Goal: Information Seeking & Learning: Understand process/instructions

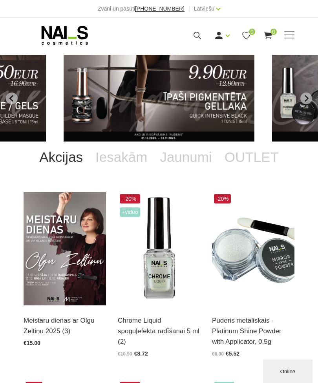
click at [292, 34] on span at bounding box center [289, 35] width 10 height 8
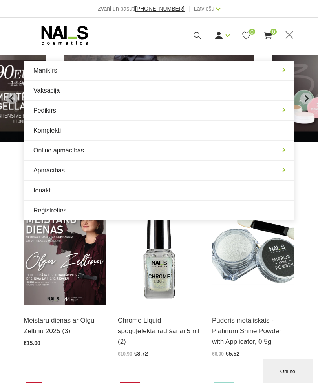
click at [281, 166] on link "Apmācības" at bounding box center [159, 171] width 271 height 20
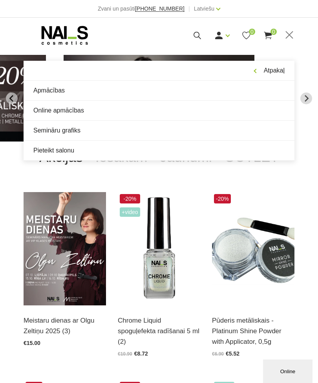
click at [68, 111] on link "Online apmācības" at bounding box center [159, 111] width 271 height 20
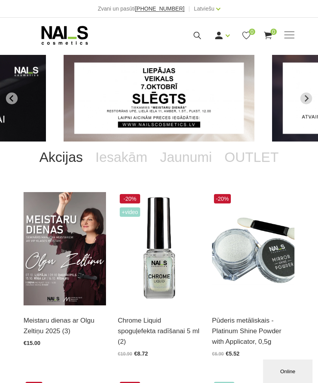
click at [286, 35] on span at bounding box center [289, 35] width 10 height 1
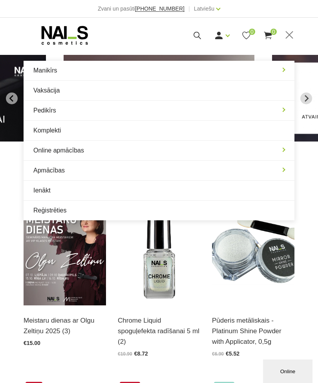
click at [278, 71] on link "Manikīrs" at bounding box center [159, 71] width 271 height 20
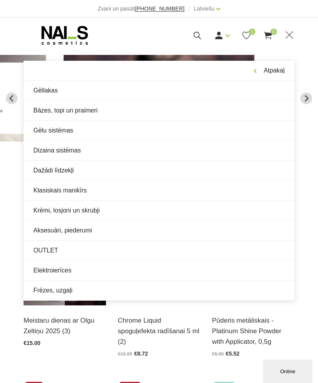
click at [90, 113] on link "Bāzes, topi un praimeri" at bounding box center [159, 111] width 271 height 20
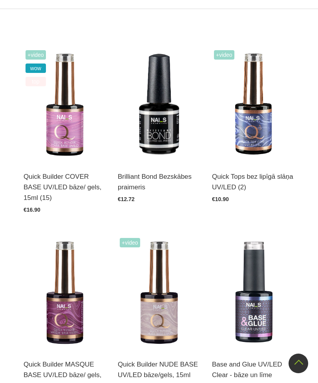
scroll to position [195, 0]
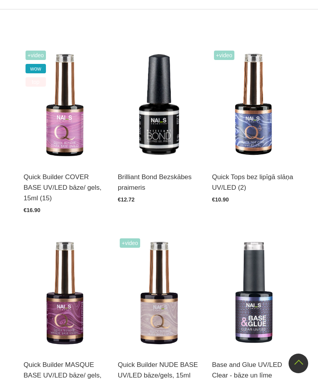
click at [170, 180] on link "Atvērt un izvēlēties" at bounding box center [147, 184] width 58 height 11
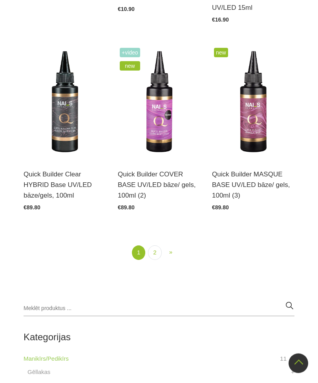
scroll to position [1482, 0]
click at [157, 252] on link "2" at bounding box center [154, 253] width 13 height 15
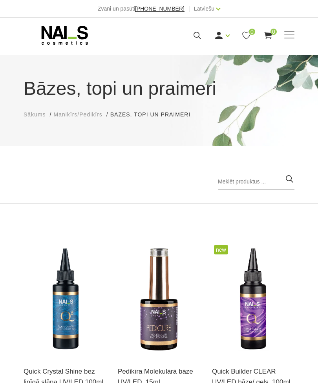
click at [292, 37] on span at bounding box center [289, 35] width 10 height 8
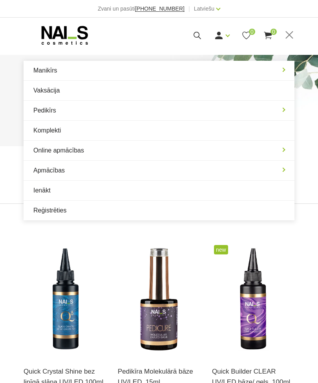
click at [286, 71] on link "Manikīrs" at bounding box center [159, 71] width 271 height 20
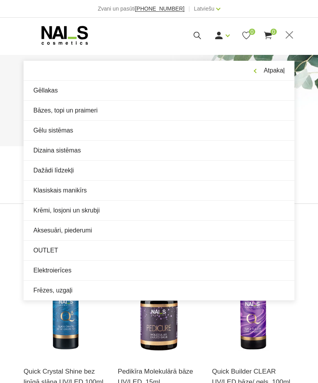
click at [195, 33] on icon at bounding box center [197, 36] width 10 height 10
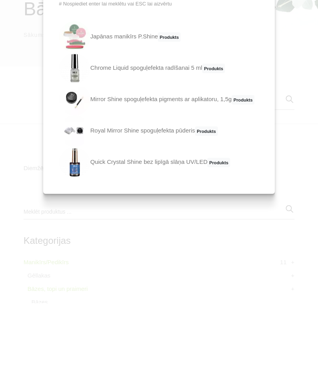
type input "Uni shine pluss"
click at [156, 227] on link "Quick Crystal Shine bez lipīgā slāņa UV/LED Produkts" at bounding box center [144, 242] width 171 height 31
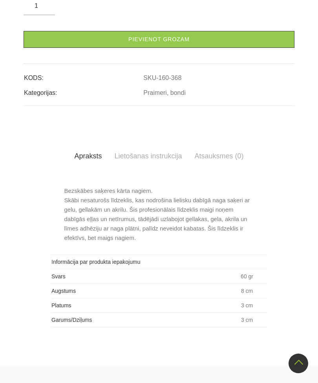
scroll to position [519, 0]
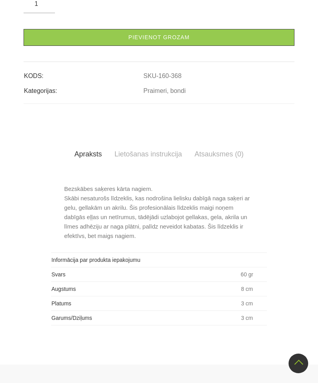
click at [154, 154] on link "Lietošanas instrukcija" at bounding box center [148, 154] width 80 height 22
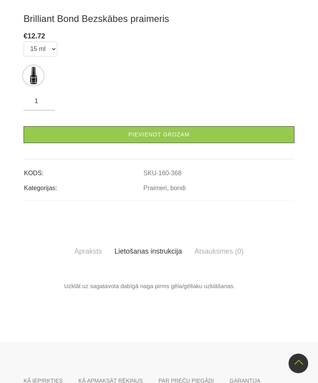
scroll to position [422, 0]
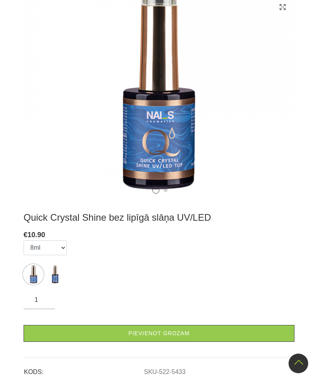
scroll to position [164, 0]
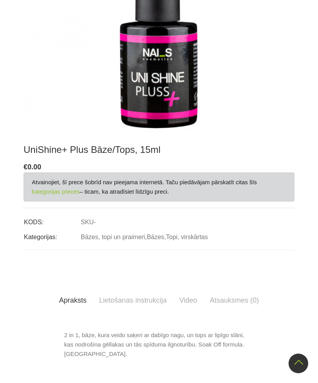
scroll to position [303, 0]
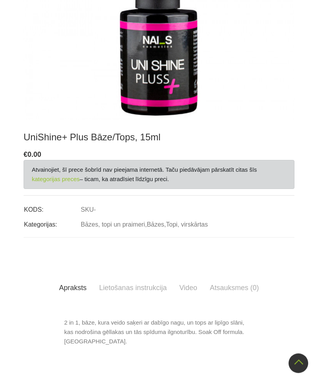
click at [141, 277] on link "Lietošanas instrukcija" at bounding box center [133, 288] width 80 height 22
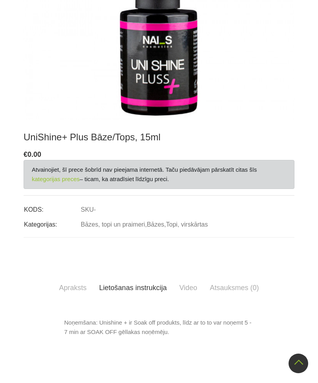
click at [192, 277] on link "Video" at bounding box center [188, 288] width 31 height 22
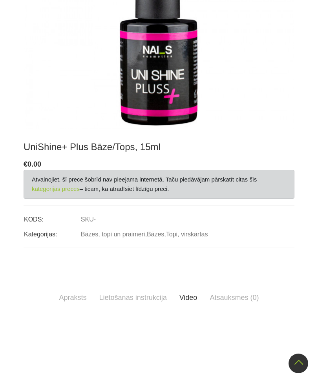
scroll to position [293, 0]
